Goal: Task Accomplishment & Management: Manage account settings

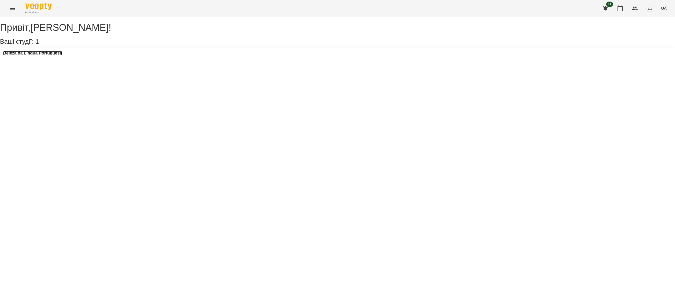
click at [32, 56] on h3 "Beleza da Língua Portuguesa" at bounding box center [32, 53] width 59 height 5
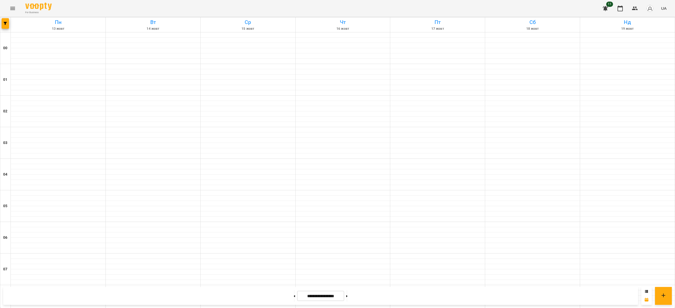
scroll to position [277, 0]
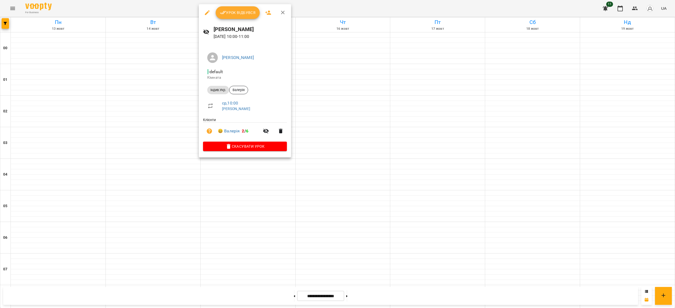
click at [230, 18] on button "Урок відбувся" at bounding box center [238, 12] width 44 height 13
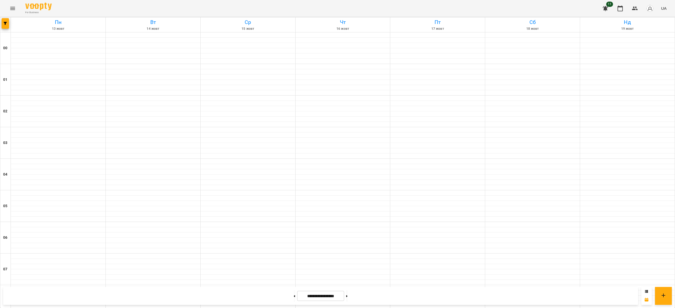
scroll to position [352, 0]
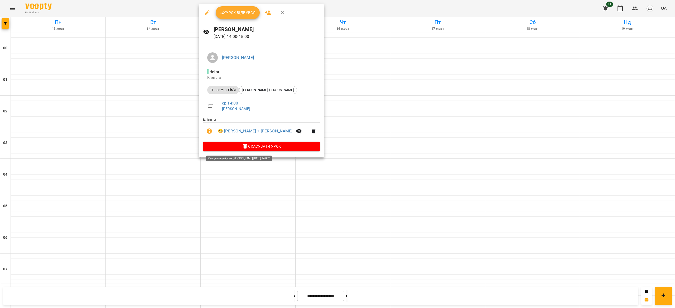
click at [241, 146] on span "Скасувати Урок" at bounding box center [261, 146] width 108 height 6
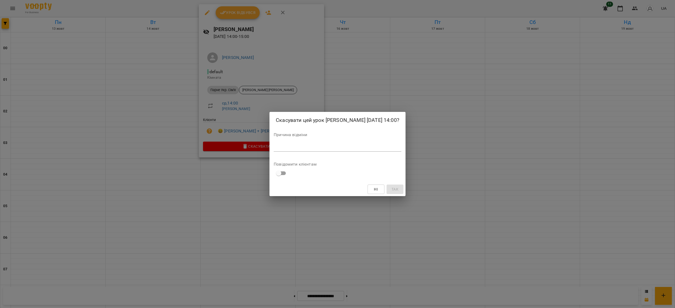
click at [287, 150] on textarea at bounding box center [338, 147] width 128 height 5
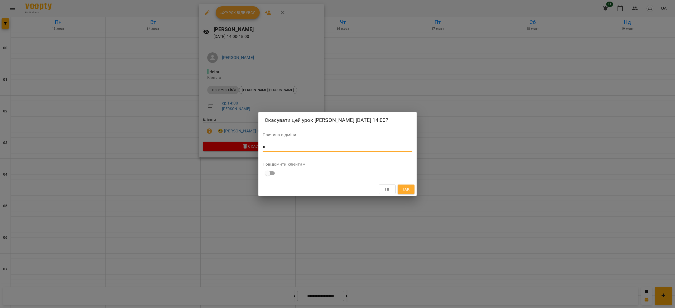
type textarea "*"
click at [404, 193] on span "Так" at bounding box center [405, 189] width 7 height 6
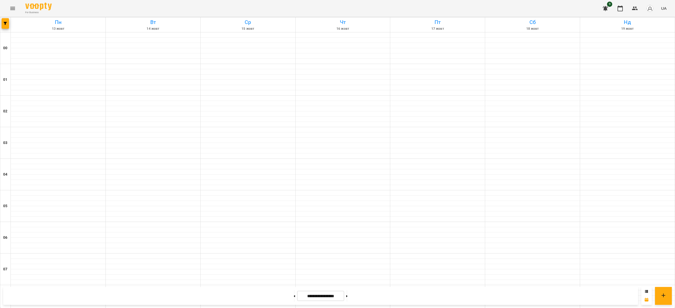
scroll to position [368, 0]
